Goal: Task Accomplishment & Management: Use online tool/utility

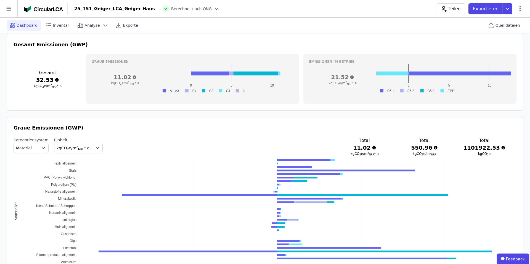
scroll to position [229, 0]
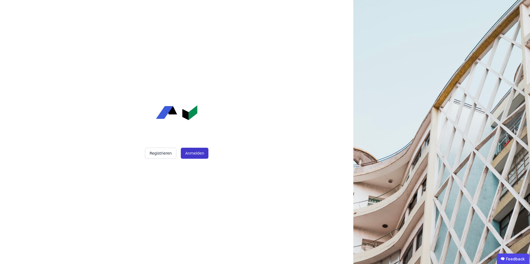
click at [197, 153] on button "Anmelden" at bounding box center [195, 153] width 28 height 11
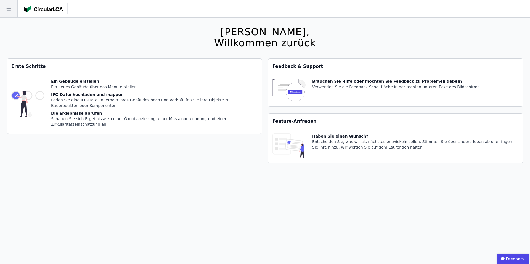
click at [11, 10] on icon at bounding box center [8, 8] width 17 height 17
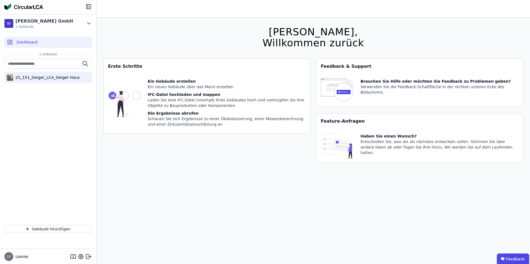
click at [50, 79] on div "25_151_Geiger_LCA_Geiger Haus" at bounding box center [46, 78] width 66 height 6
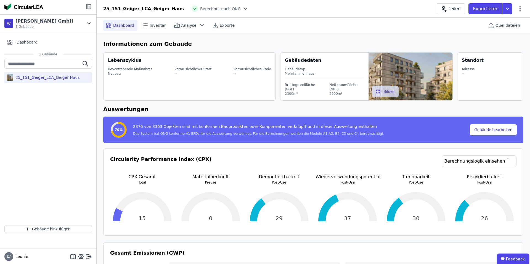
click at [86, 6] on icon at bounding box center [88, 6] width 4 height 4
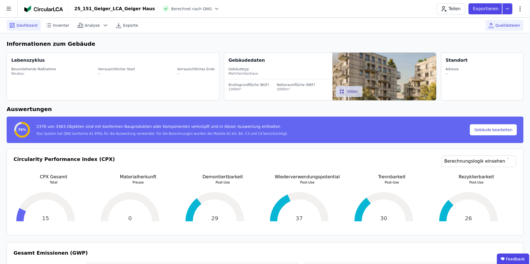
click at [503, 24] on span "Quelldateien" at bounding box center [507, 26] width 25 height 6
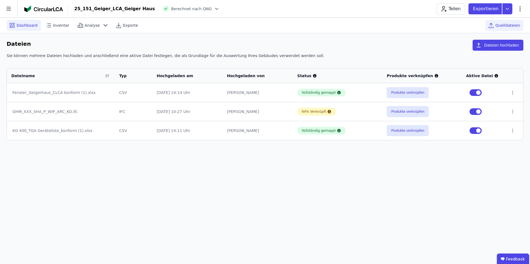
click at [30, 27] on span "Dashboard" at bounding box center [27, 26] width 21 height 6
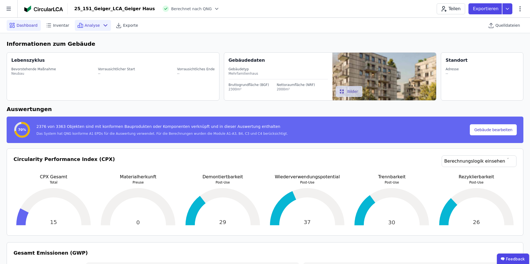
click at [93, 28] on span "Analyse" at bounding box center [92, 26] width 15 height 6
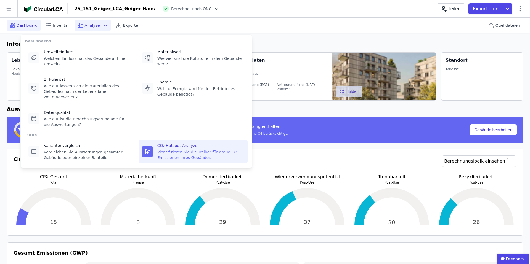
click at [196, 157] on div "Identifizieren Sie die Treiber für graue CO₂ Emissionen Ihres Gebäudes" at bounding box center [200, 154] width 87 height 11
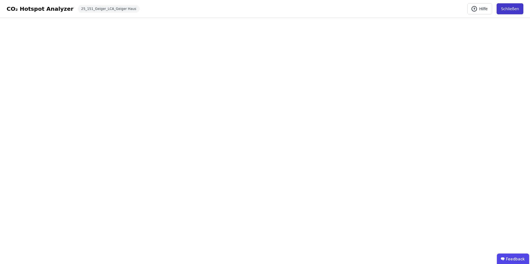
click at [520, 4] on button "Schließen" at bounding box center [509, 8] width 27 height 11
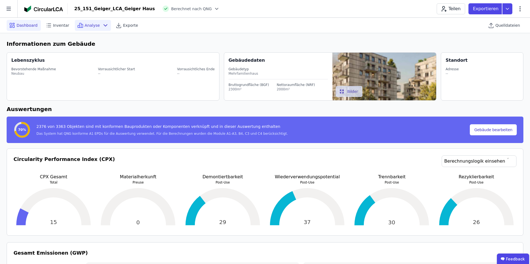
click at [89, 27] on span "Analyse" at bounding box center [92, 26] width 15 height 6
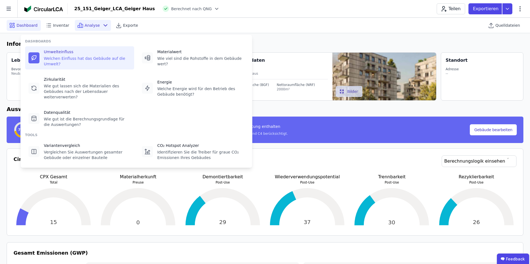
click at [82, 49] on div "Umwelteinfluss" at bounding box center [87, 52] width 87 height 6
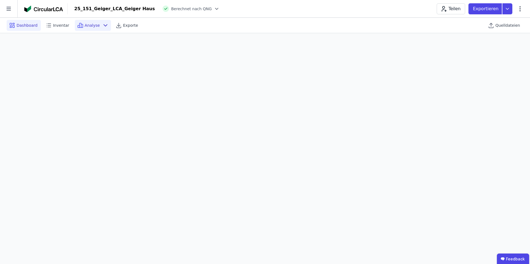
click at [31, 27] on span "Dashboard" at bounding box center [27, 26] width 21 height 6
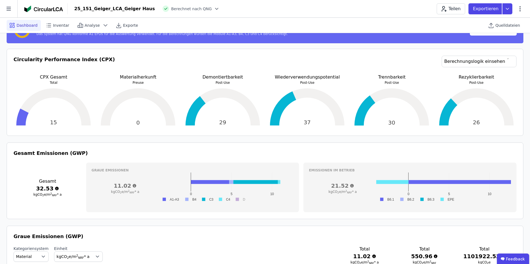
scroll to position [99, 0]
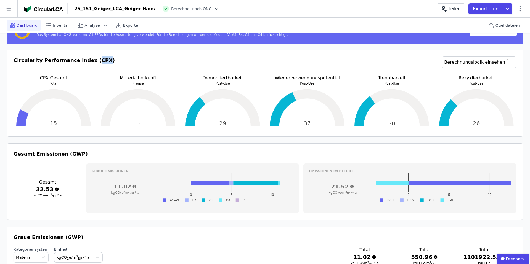
drag, startPoint x: 98, startPoint y: 60, endPoint x: 87, endPoint y: 62, distance: 10.9
click at [87, 62] on h3 "Circularity Performance Index (CPX)" at bounding box center [64, 66] width 101 height 18
click at [109, 60] on div "Circularity Performance Index (CPX) Berechnungslogik einsehen" at bounding box center [265, 66] width 502 height 18
drag, startPoint x: 105, startPoint y: 61, endPoint x: 13, endPoint y: 63, distance: 92.1
click at [13, 63] on div "Circularity Performance Index (CPX) Berechnungslogik einsehen CPX Gesamt Total …" at bounding box center [265, 93] width 516 height 87
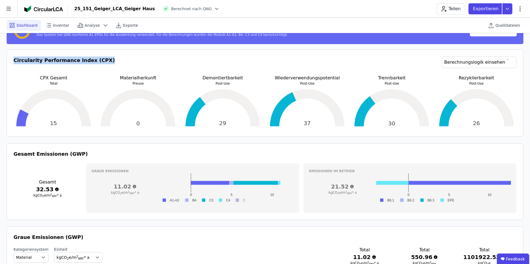
click at [74, 60] on h3 "Circularity Performance Index (CPX)" at bounding box center [64, 66] width 101 height 18
drag, startPoint x: 100, startPoint y: 60, endPoint x: 14, endPoint y: 62, distance: 86.3
click at [14, 62] on div "Circularity Performance Index (CPX) Berechnungslogik einsehen" at bounding box center [265, 66] width 502 height 18
click at [67, 61] on h3 "Circularity Performance Index (CPX)" at bounding box center [64, 66] width 101 height 18
click at [20, 116] on div "15" at bounding box center [54, 108] width 80 height 44
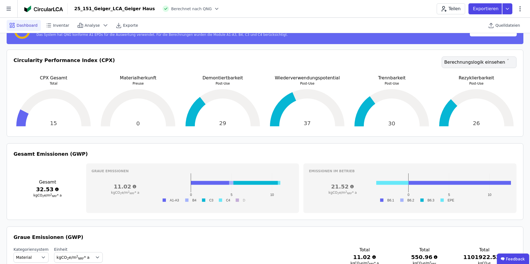
click at [496, 60] on link "Berechnungslogik einsehen" at bounding box center [478, 63] width 75 height 12
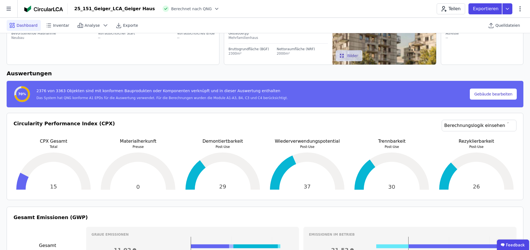
scroll to position [34, 0]
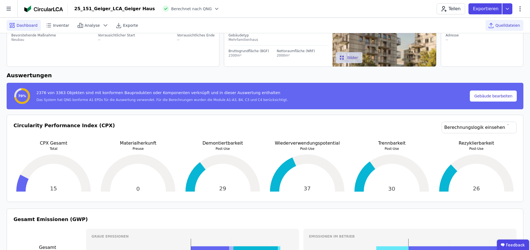
click at [499, 26] on span "Quelldateien" at bounding box center [507, 26] width 25 height 6
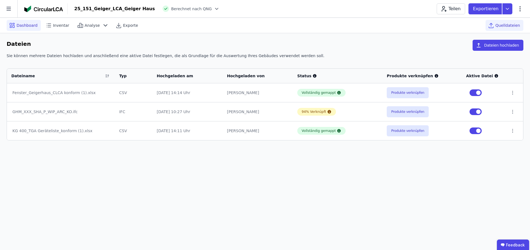
click at [21, 24] on span "Dashboard" at bounding box center [27, 26] width 21 height 6
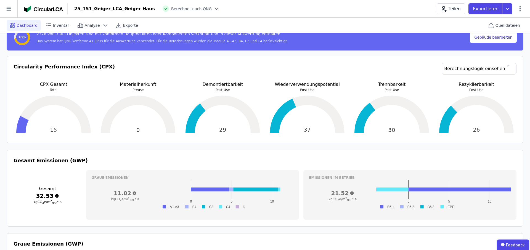
scroll to position [93, 0]
drag, startPoint x: 37, startPoint y: 196, endPoint x: 50, endPoint y: 196, distance: 13.8
click at [50, 196] on h3 "32.53" at bounding box center [48, 196] width 68 height 8
click at [56, 189] on h3 "Gesamt" at bounding box center [48, 188] width 68 height 7
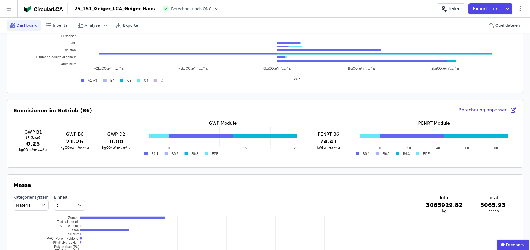
scroll to position [409, 0]
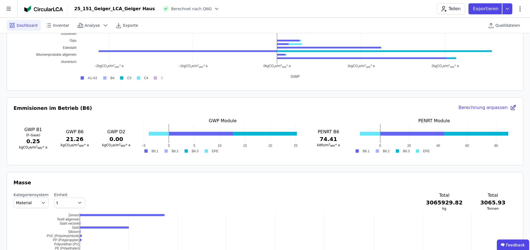
drag, startPoint x: 321, startPoint y: 138, endPoint x: 339, endPoint y: 144, distance: 19.2
click at [339, 144] on div "PENRT B6 74.41 kWh/m 2 NRF * a" at bounding box center [328, 138] width 38 height 19
click at [332, 149] on div "PENRT B6 74.41 kWh/m 2 NRF * a" at bounding box center [328, 137] width 38 height 41
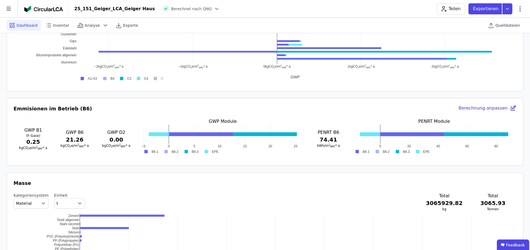
drag, startPoint x: 321, startPoint y: 140, endPoint x: 341, endPoint y: 146, distance: 20.4
click at [341, 146] on div "PENRT B6 74.41 kWh/m 2 NRF * a" at bounding box center [328, 138] width 38 height 19
click at [335, 150] on div "PENRT B6 74.41 kWh/m 2 NRF * a" at bounding box center [328, 138] width 38 height 41
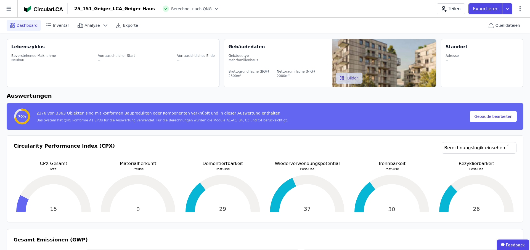
scroll to position [0, 0]
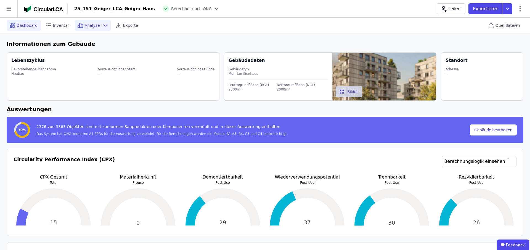
click at [98, 27] on div "Analyse" at bounding box center [93, 25] width 36 height 11
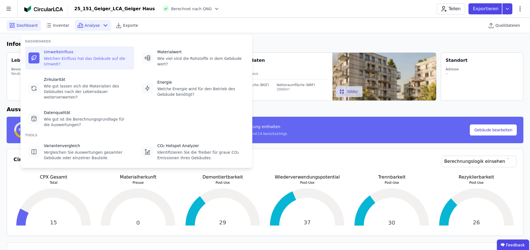
click at [67, 57] on div "Welchen Einfluss hat das Gebäude auf die Umwelt?" at bounding box center [87, 61] width 87 height 11
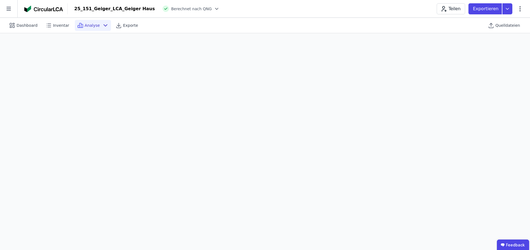
click at [87, 25] on span "Analyse" at bounding box center [92, 26] width 15 height 6
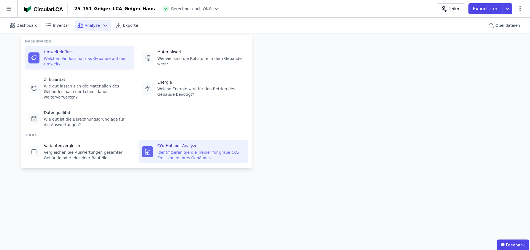
click at [179, 151] on div "Identifizieren Sie die Treiber für graue CO₂ Emissionen Ihres Gebäudes" at bounding box center [200, 154] width 87 height 11
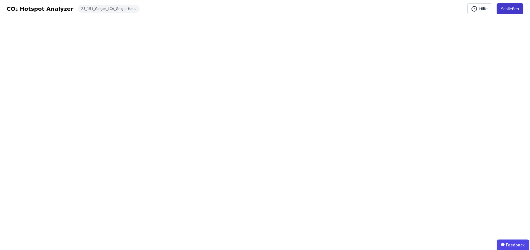
click at [516, 9] on button "Schließen" at bounding box center [509, 8] width 27 height 11
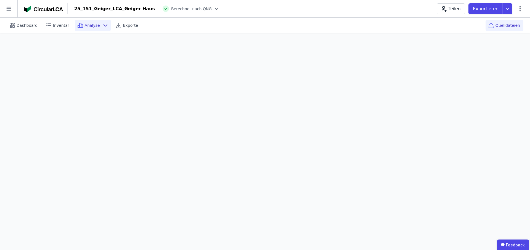
click at [509, 28] on div "Quelldateien" at bounding box center [504, 25] width 38 height 11
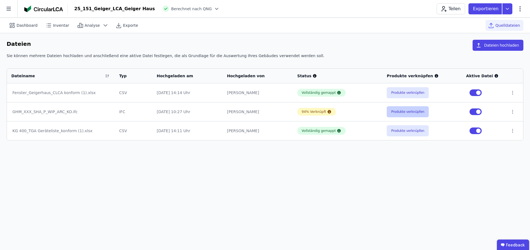
click at [391, 114] on button "Produkte verknüpfen" at bounding box center [407, 111] width 42 height 11
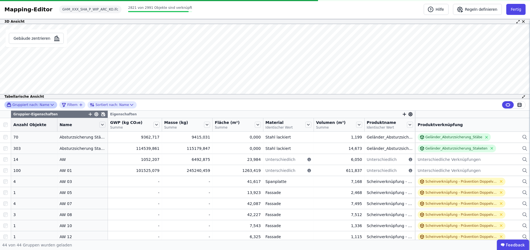
click at [42, 104] on div "Gruppiert nach: Name" at bounding box center [28, 104] width 43 height 5
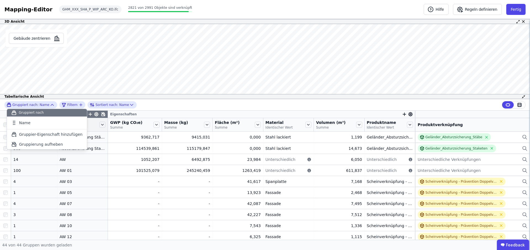
click at [148, 105] on div "Gruppiert nach: Name Gruppiert nach Name To pick up a draggable item, press the…" at bounding box center [265, 105] width 530 height 12
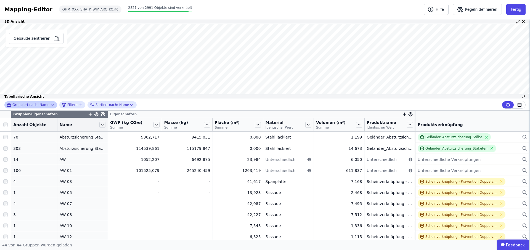
click at [44, 104] on div "Gruppiert nach: Name" at bounding box center [28, 104] width 43 height 5
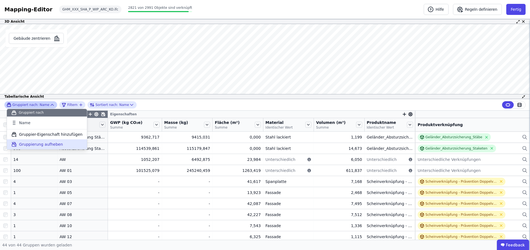
click at [50, 141] on span "Gruppierung aufheben" at bounding box center [41, 144] width 44 height 6
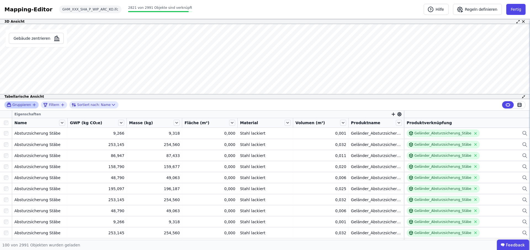
click at [27, 106] on span "Gruppieren" at bounding box center [21, 105] width 18 height 4
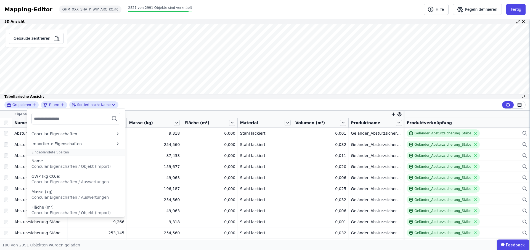
click at [132, 107] on div "Gruppieren Concular Eigenschaften Importierte Eigenschaften Eingeblendete Spalt…" at bounding box center [265, 105] width 530 height 12
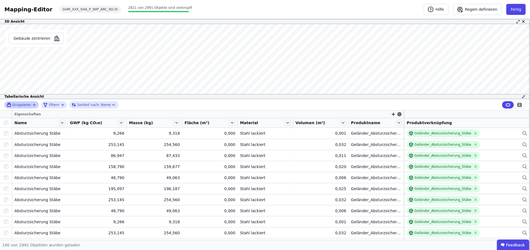
click at [29, 106] on span "Gruppieren" at bounding box center [21, 105] width 18 height 4
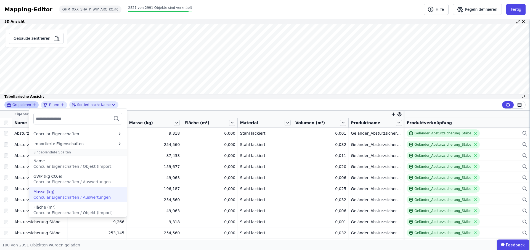
scroll to position [47, 0]
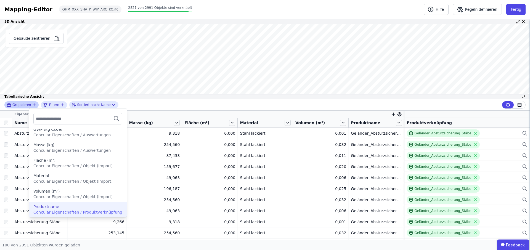
click at [54, 210] on span "Concular Eigenschaften / Produktverknüpfung" at bounding box center [77, 212] width 89 height 4
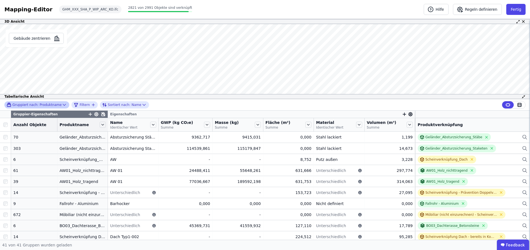
click at [162, 109] on div "Gruppiert nach: Produktname Filtern Sortiert nach: Name" at bounding box center [265, 105] width 530 height 12
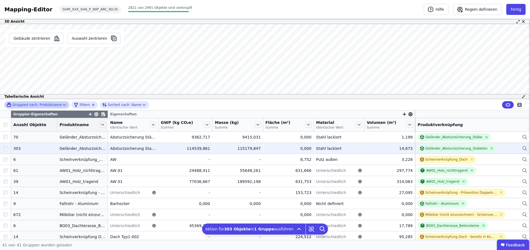
click at [499, 148] on div "Geländer_Absturzsicherung_Staketen" at bounding box center [472, 149] width 110 height 8
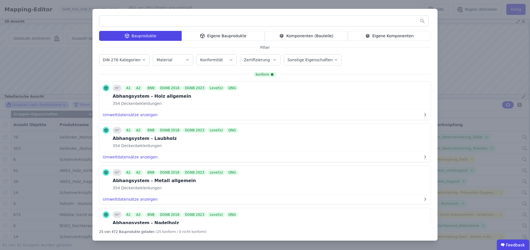
click at [445, 55] on div "Bauprodukte Eigene Bauprodukte Komponenten (Bauteile) Eigene Komponenten Filter…" at bounding box center [265, 125] width 530 height 250
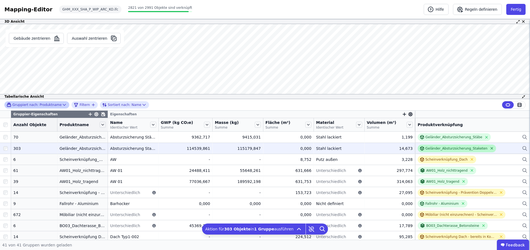
click at [489, 148] on icon at bounding box center [491, 148] width 4 height 4
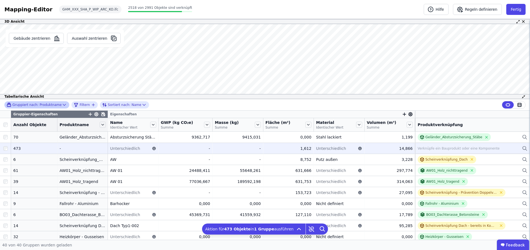
click at [435, 149] on div "Verknüpfe ein Bauprodukt oder eine Komponente" at bounding box center [458, 148] width 82 height 4
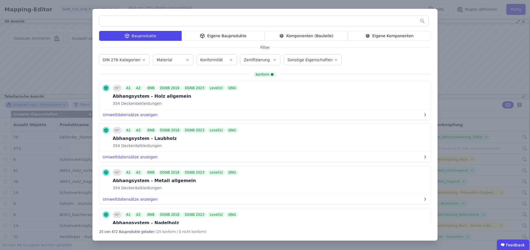
click at [238, 39] on div "Eigene Bauprodukte" at bounding box center [222, 36] width 83 height 10
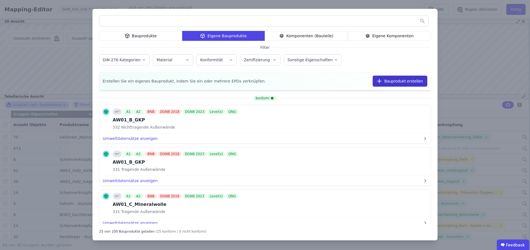
click at [399, 79] on button "Bauprodukt erstellen" at bounding box center [399, 81] width 55 height 11
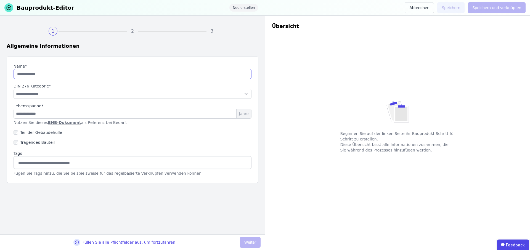
click at [132, 74] on input "string" at bounding box center [133, 74] width 238 height 10
click at [429, 8] on button "Abbrechen" at bounding box center [418, 7] width 29 height 11
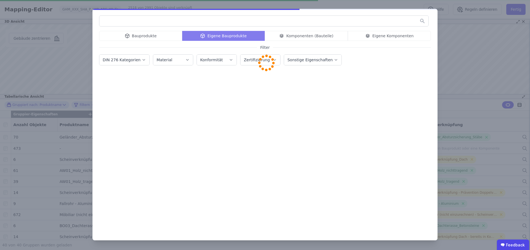
click at [154, 36] on div "Bauprodukte" at bounding box center [140, 36] width 83 height 10
click at [153, 36] on div "Bauprodukte Eigene Bauprodukte Komponenten (Bauteile) Eigene Komponenten" at bounding box center [264, 36] width 331 height 10
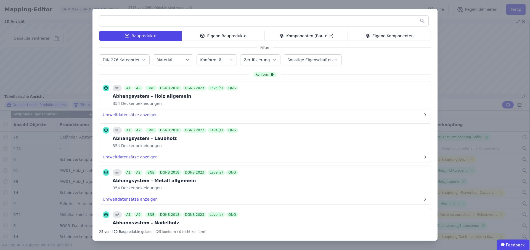
click at [170, 22] on input "text" at bounding box center [263, 21] width 329 height 10
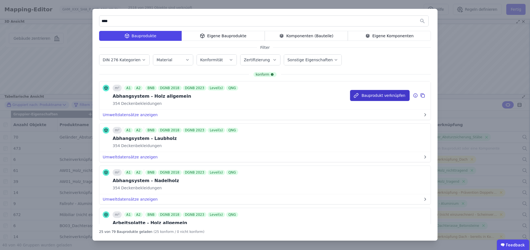
type input "****"
click at [396, 97] on button "Bauprodukt verknüpfen" at bounding box center [380, 95] width 60 height 11
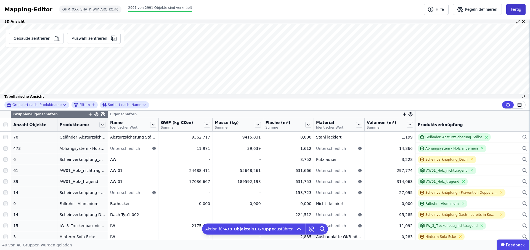
click at [516, 10] on button "Fertig" at bounding box center [515, 9] width 19 height 11
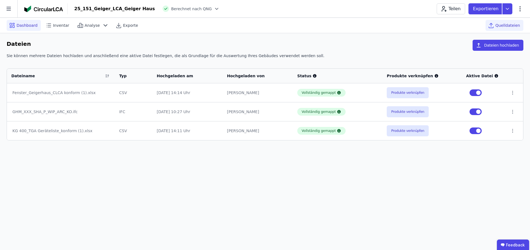
click at [17, 22] on div "Dashboard" at bounding box center [24, 25] width 34 height 11
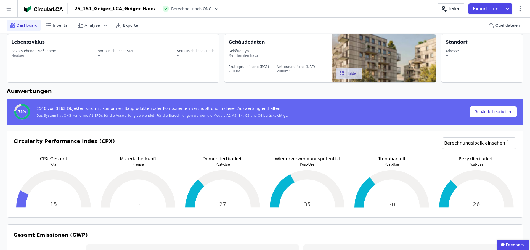
scroll to position [17, 0]
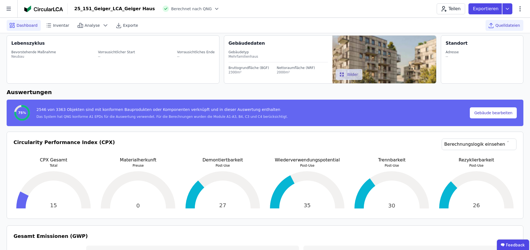
click at [513, 23] on span "Quelldateien" at bounding box center [507, 26] width 25 height 6
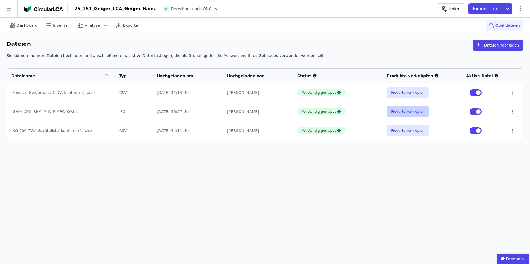
click at [404, 109] on button "Produkte verknüpfen" at bounding box center [407, 111] width 42 height 11
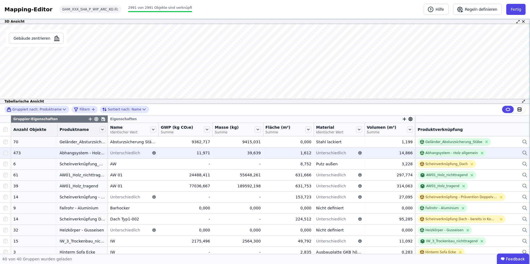
click at [502, 153] on div "Abhangsystem - Holz allgemein" at bounding box center [472, 153] width 110 height 8
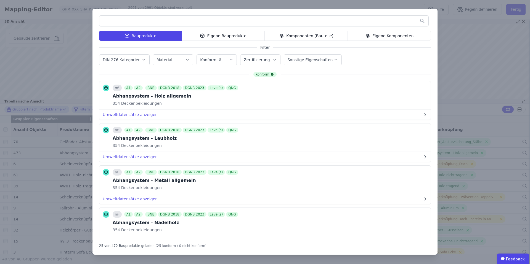
click at [479, 75] on div "Bauprodukte Eigene Bauprodukte Komponenten (Bauteile) Eigene Komponenten Filter…" at bounding box center [265, 132] width 530 height 264
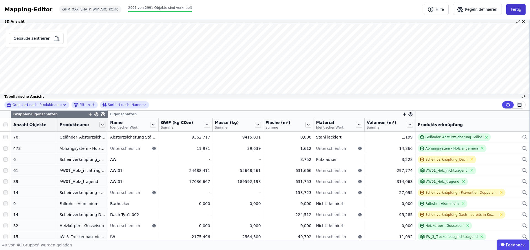
click at [516, 11] on button "Fertig" at bounding box center [515, 9] width 19 height 11
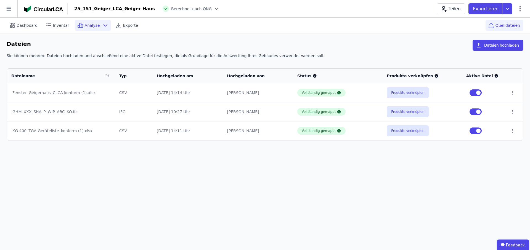
click at [90, 28] on div "Analyse" at bounding box center [93, 25] width 36 height 11
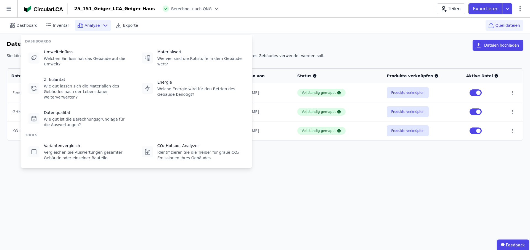
click at [247, 21] on div "Dashboard Inventar Analyse Exporte Quelldateien" at bounding box center [265, 25] width 516 height 15
